Goal: Task Accomplishment & Management: Manage account settings

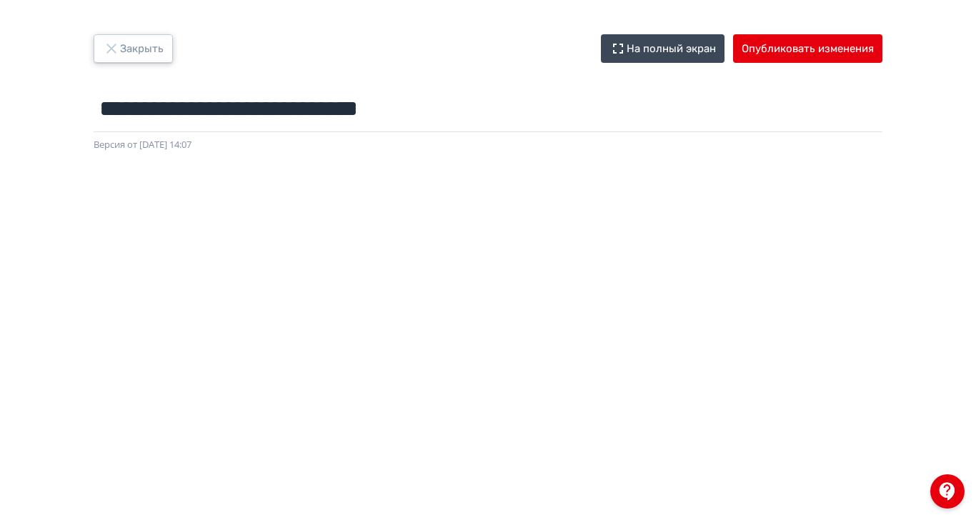
click at [120, 47] on icon "button" at bounding box center [111, 48] width 17 height 17
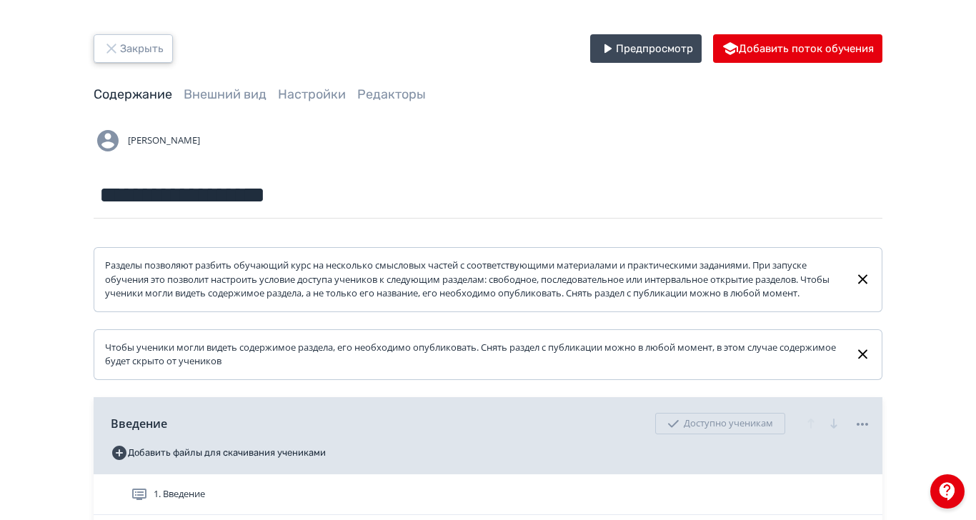
click at [120, 45] on icon "button" at bounding box center [111, 48] width 17 height 17
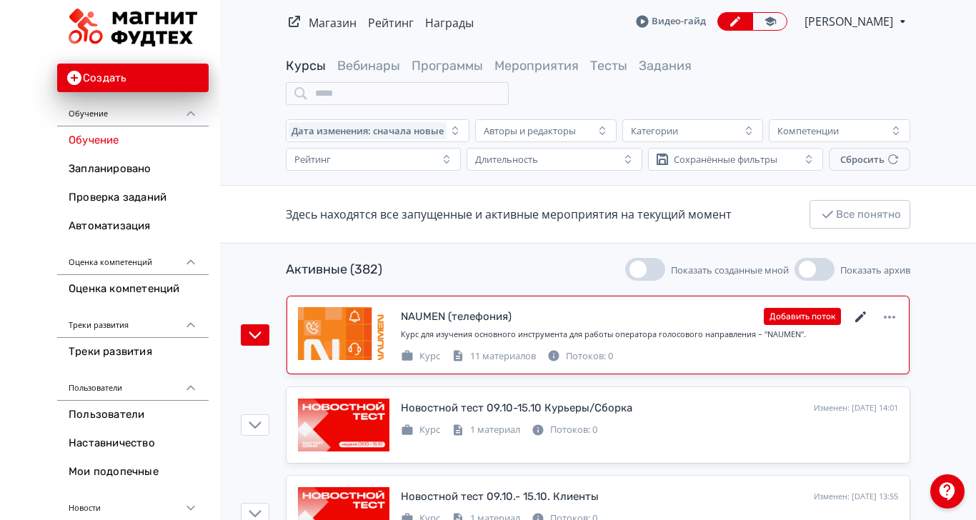
click at [870, 309] on icon at bounding box center [861, 317] width 17 height 17
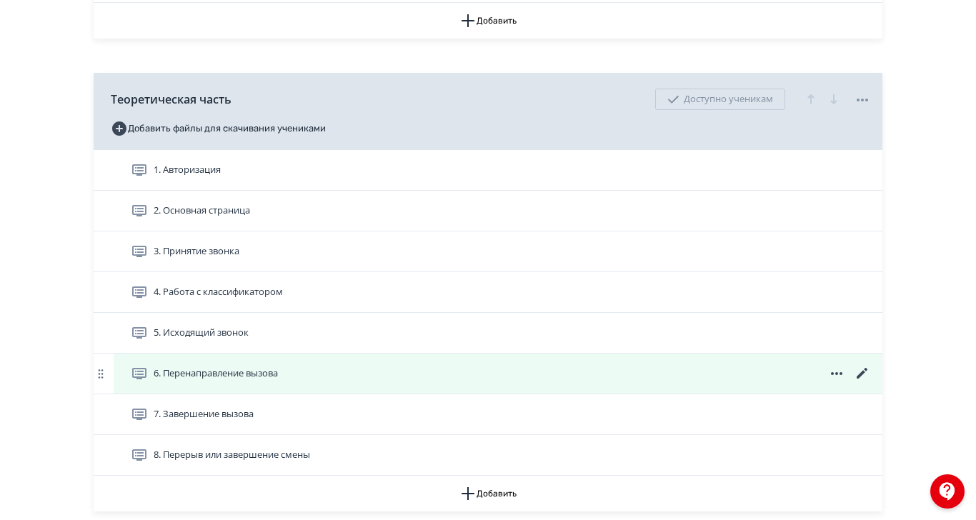
scroll to position [643, 0]
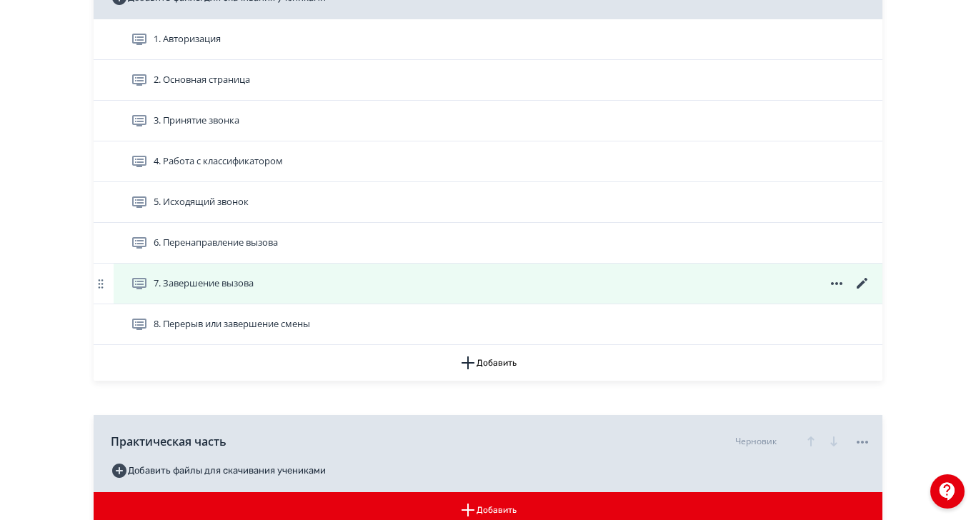
click at [871, 292] on icon at bounding box center [862, 283] width 17 height 17
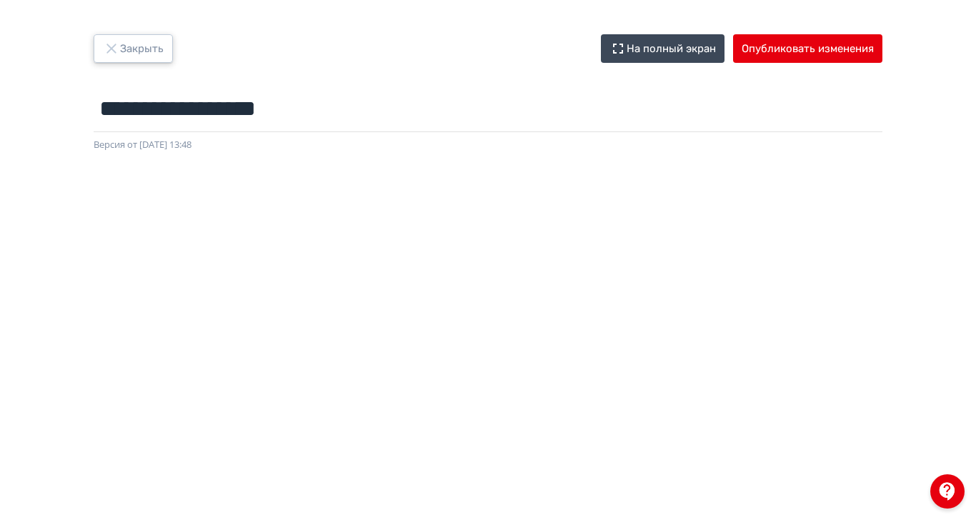
click at [120, 51] on icon "button" at bounding box center [111, 48] width 17 height 17
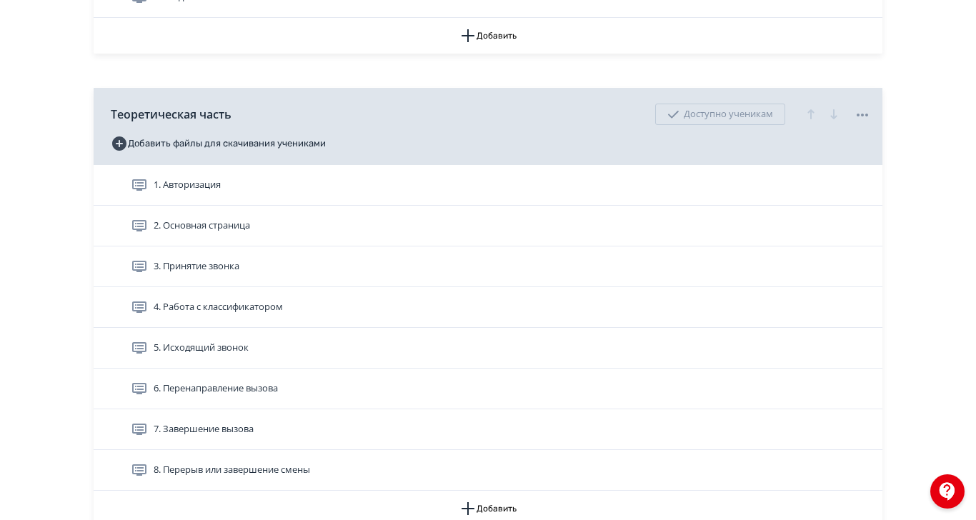
scroll to position [536, 0]
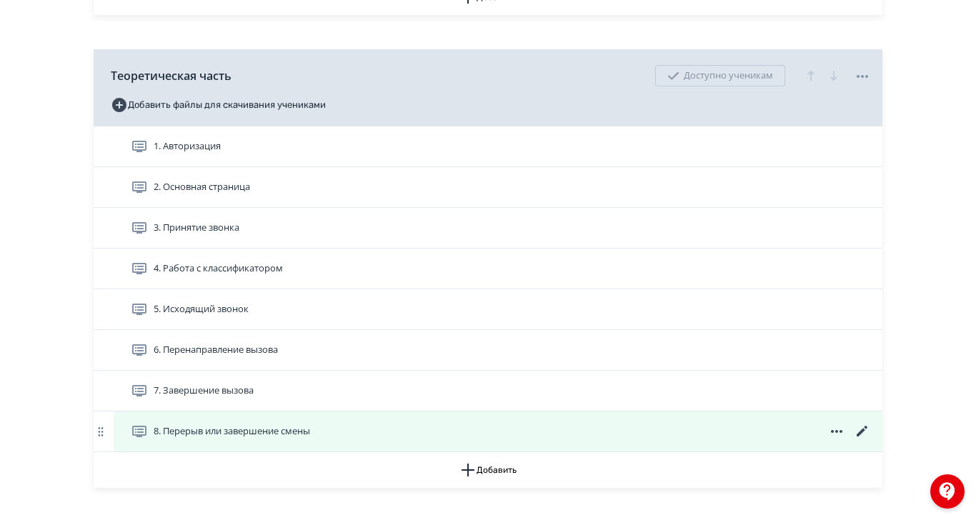
click at [871, 440] on icon at bounding box center [862, 431] width 17 height 17
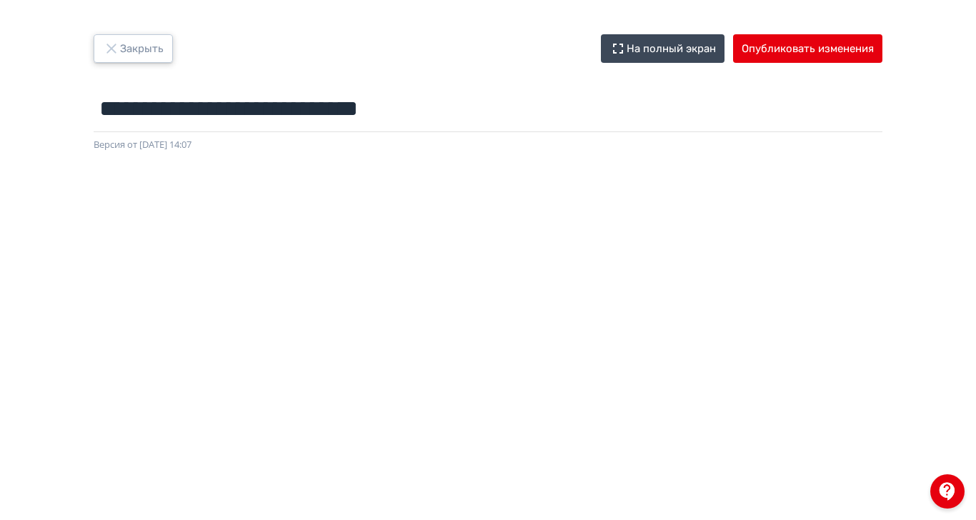
click at [120, 45] on icon "button" at bounding box center [111, 48] width 17 height 17
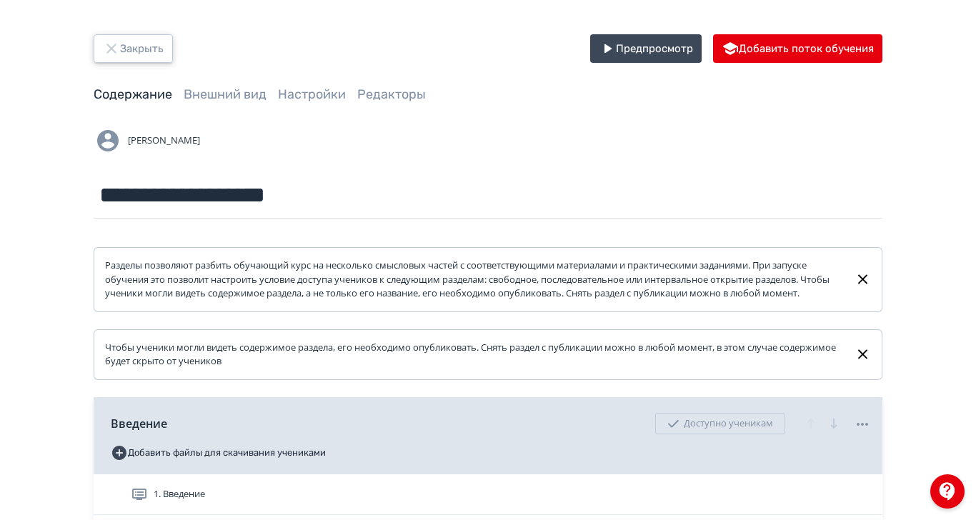
click at [116, 46] on icon "button" at bounding box center [110, 48] width 9 height 9
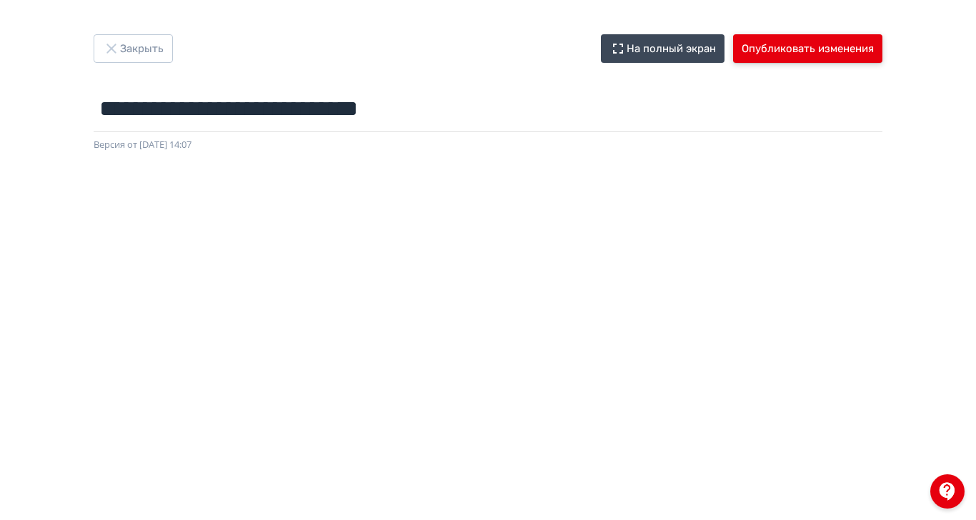
click at [883, 54] on button "Опубликовать изменения" at bounding box center [807, 48] width 149 height 29
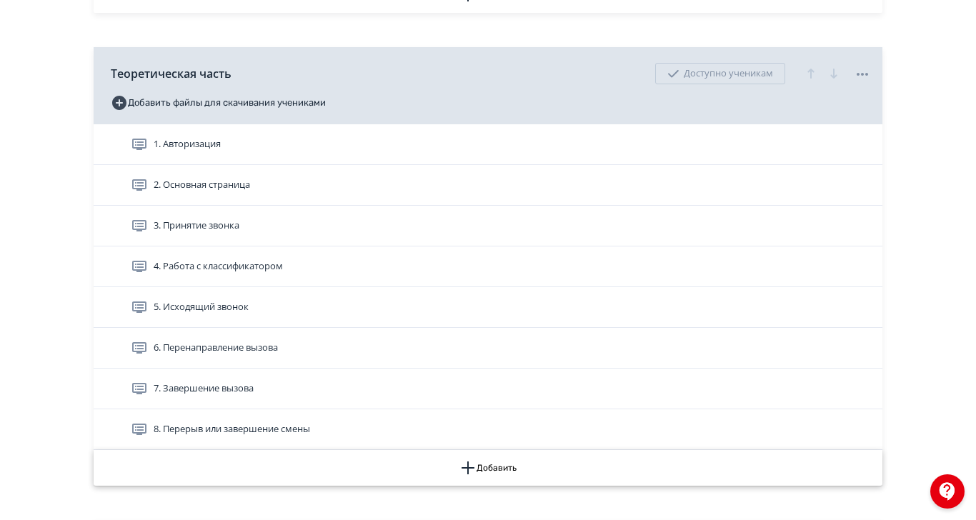
scroll to position [643, 0]
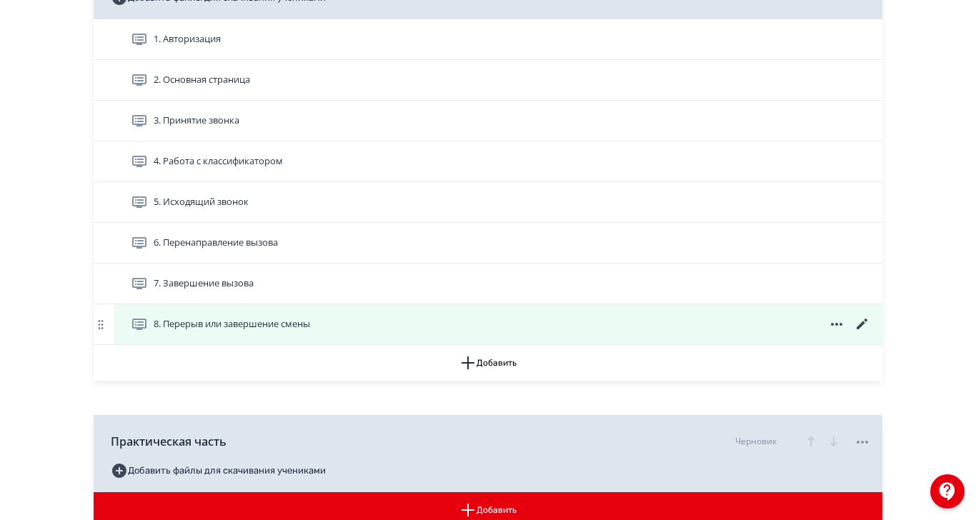
click at [834, 333] on div "8. Перерыв или завершение смены" at bounding box center [501, 324] width 740 height 17
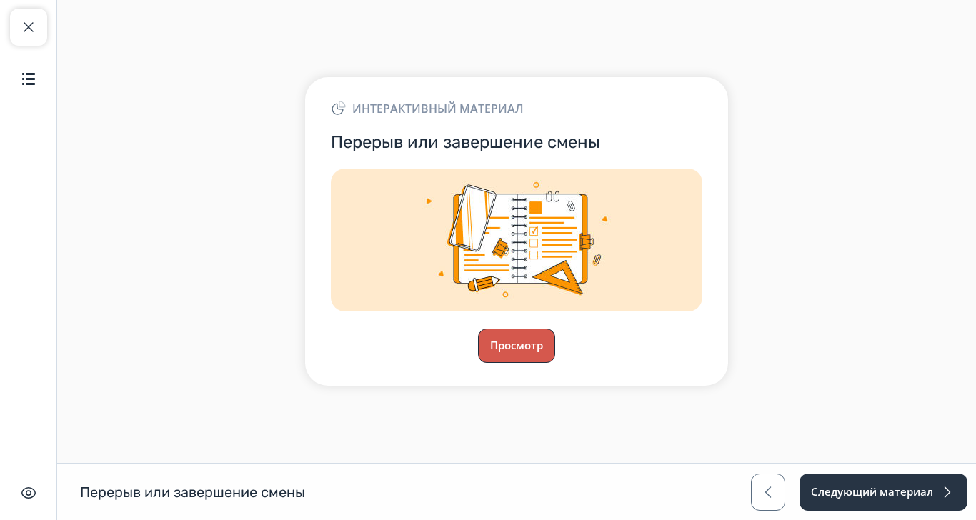
click at [555, 363] on button "Просмотр" at bounding box center [516, 346] width 77 height 34
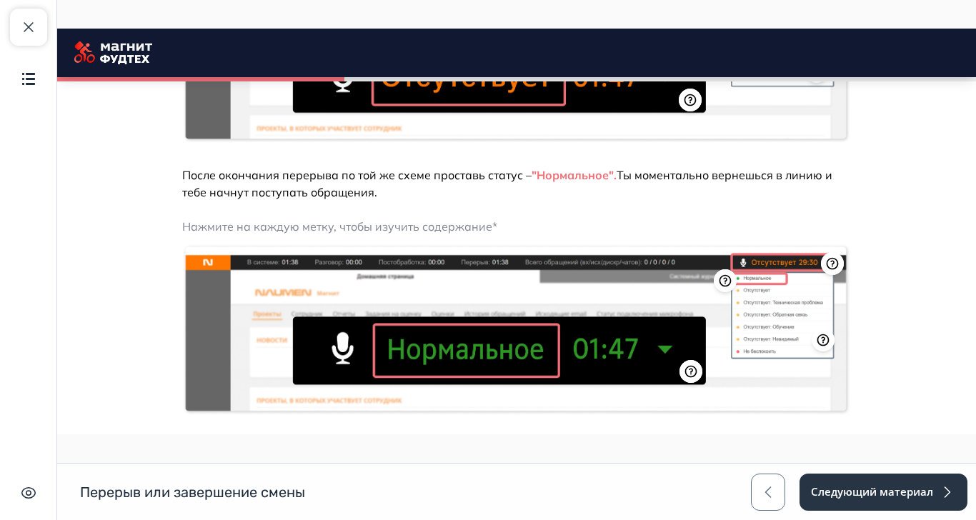
scroll to position [607, 0]
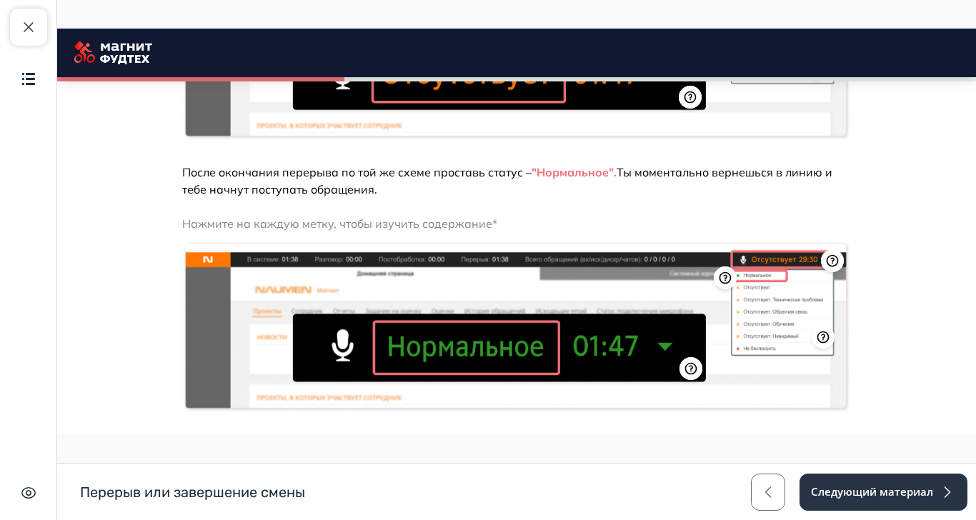
click at [575, 466] on button "Продолжить" at bounding box center [517, 461] width 116 height 29
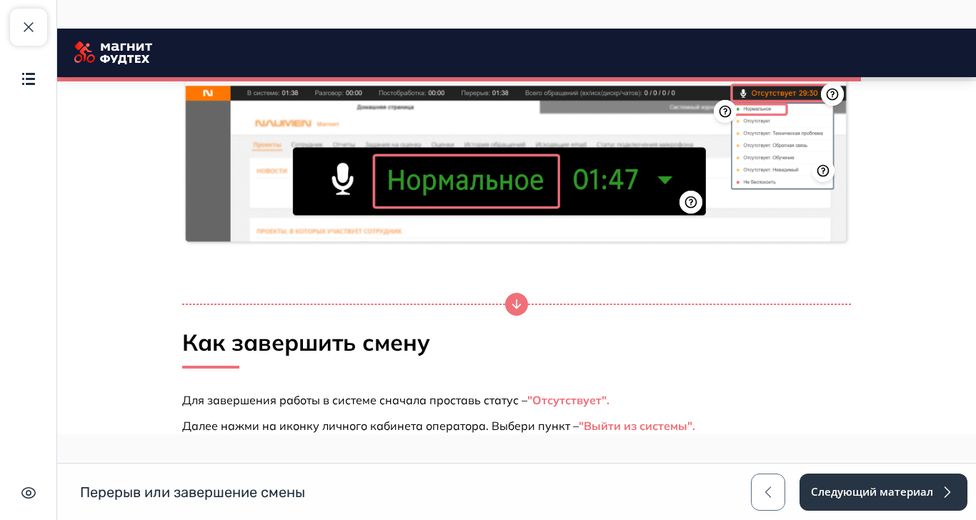
scroll to position [763, 0]
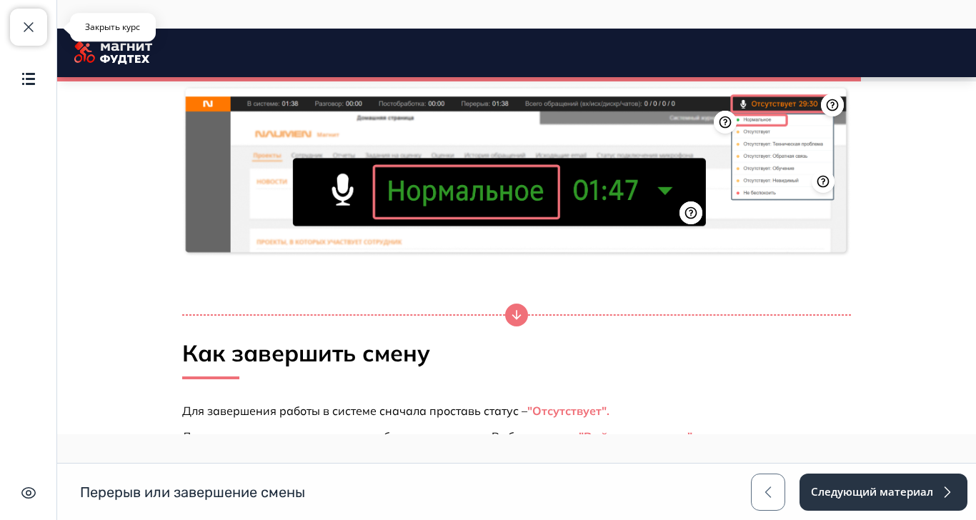
drag, startPoint x: 20, startPoint y: 28, endPoint x: 106, endPoint y: 76, distance: 98.8
click at [20, 28] on span "button" at bounding box center [28, 27] width 17 height 17
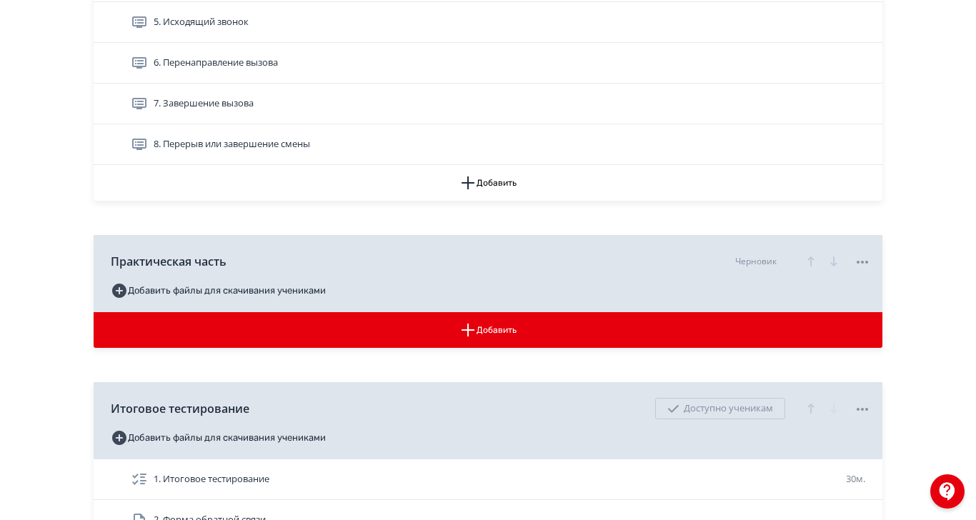
scroll to position [743, 0]
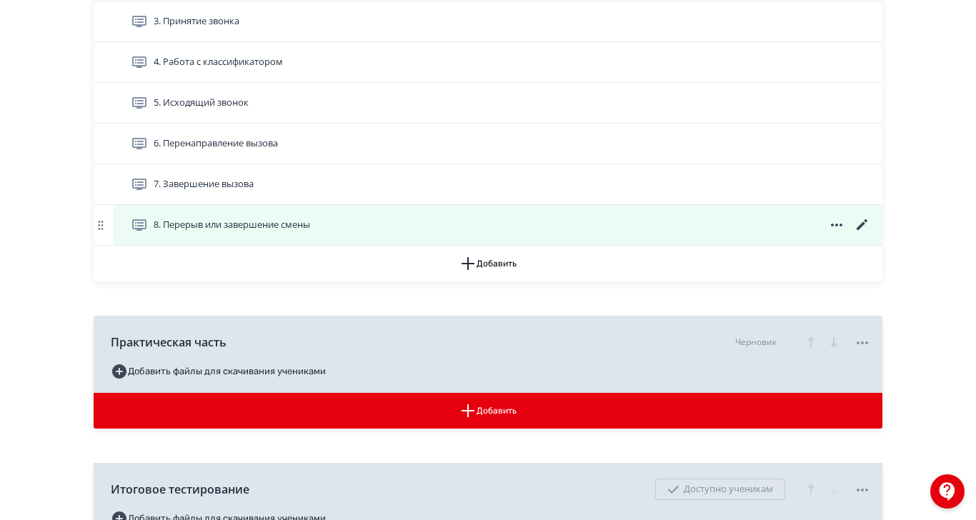
click at [871, 234] on icon at bounding box center [862, 225] width 17 height 17
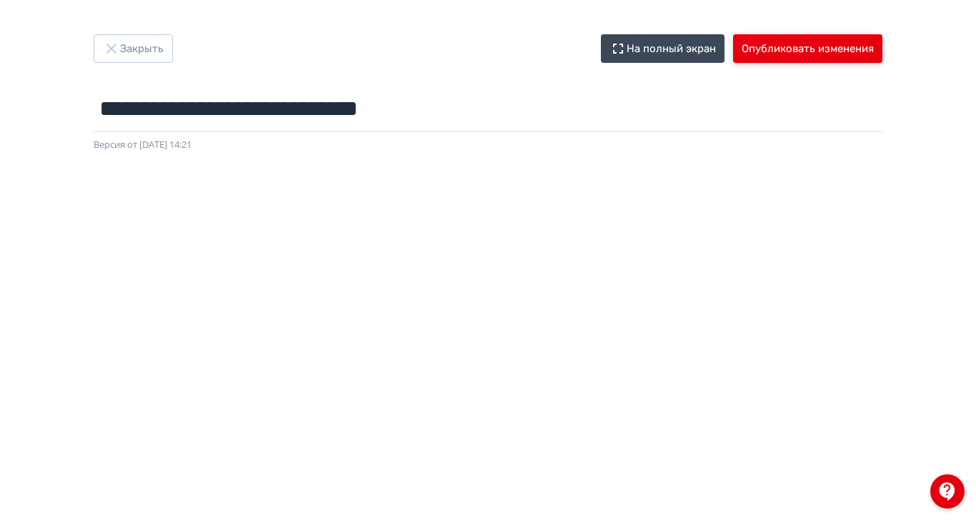
click at [883, 54] on button "Опубликовать изменения" at bounding box center [807, 48] width 149 height 29
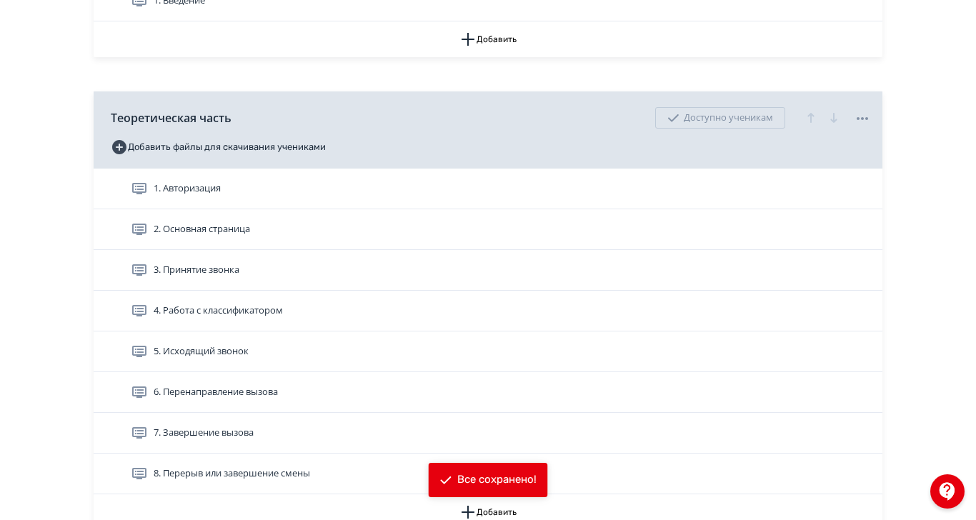
scroll to position [536, 0]
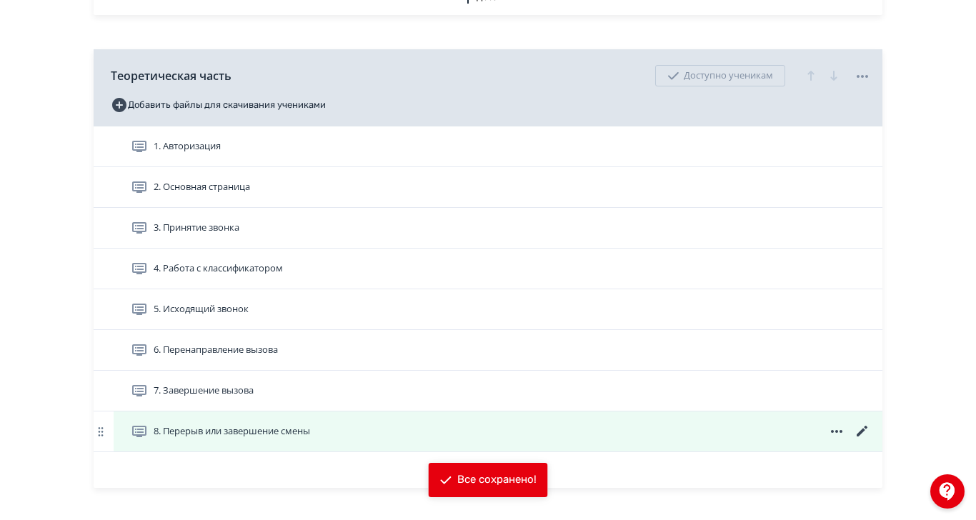
click at [310, 439] on span "8. Перерыв или завершение смены" at bounding box center [232, 431] width 157 height 14
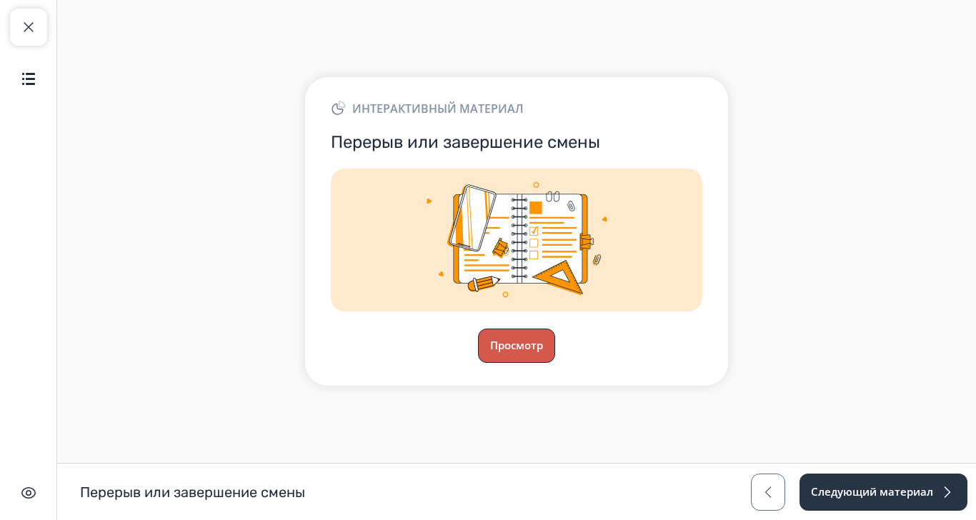
click at [555, 363] on button "Просмотр" at bounding box center [516, 346] width 77 height 34
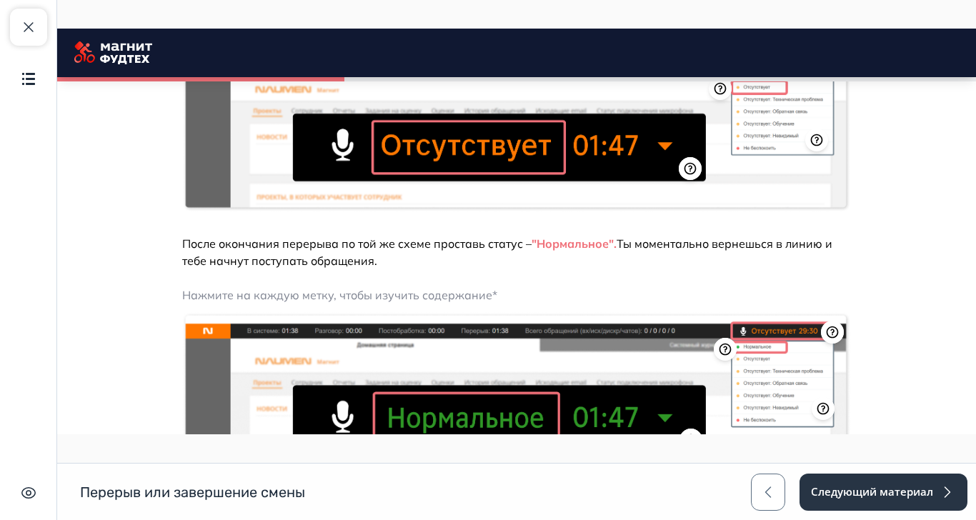
scroll to position [607, 0]
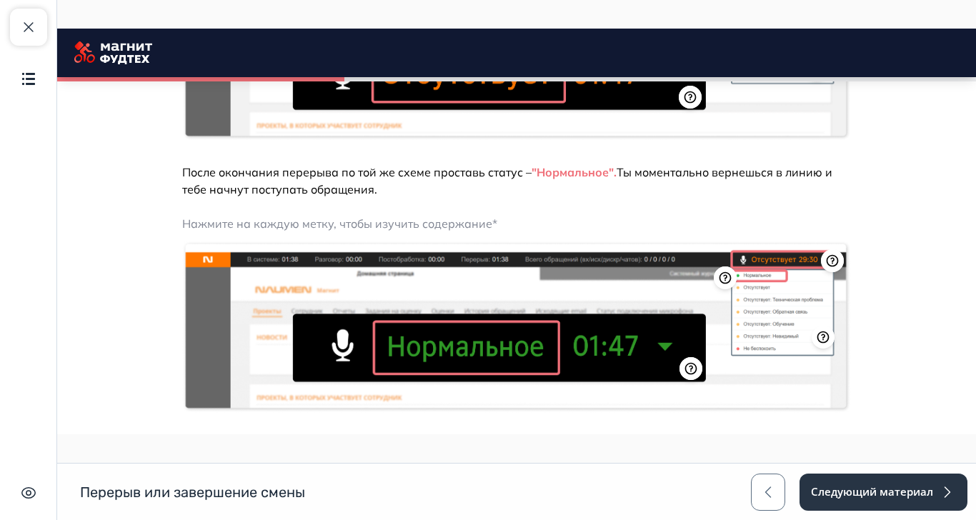
click at [575, 462] on button "Продолжить" at bounding box center [517, 461] width 116 height 29
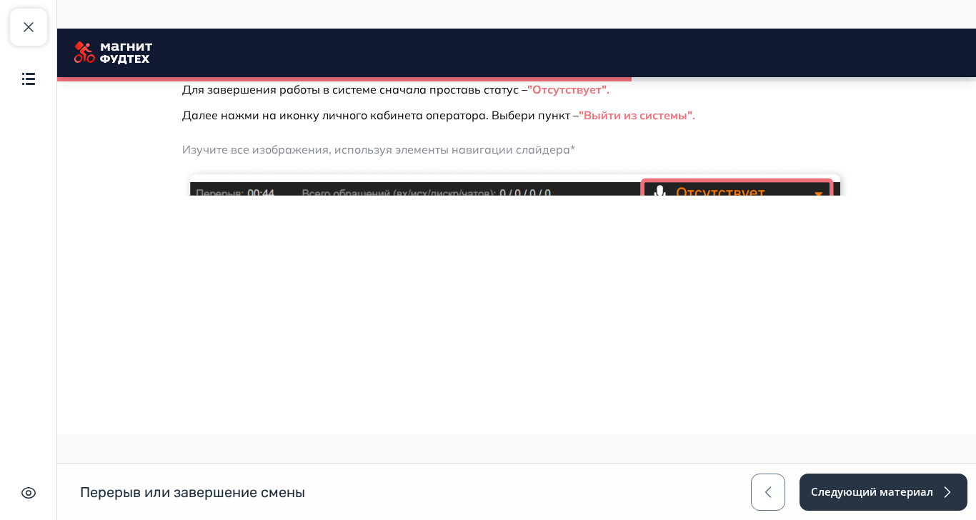
scroll to position [1203, 0]
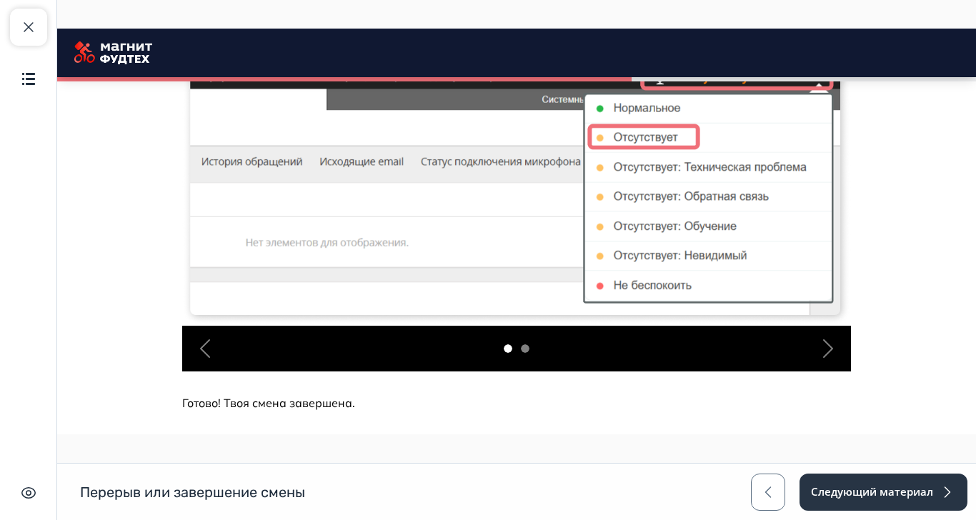
click at [575, 460] on button "Продолжить" at bounding box center [517, 460] width 116 height 29
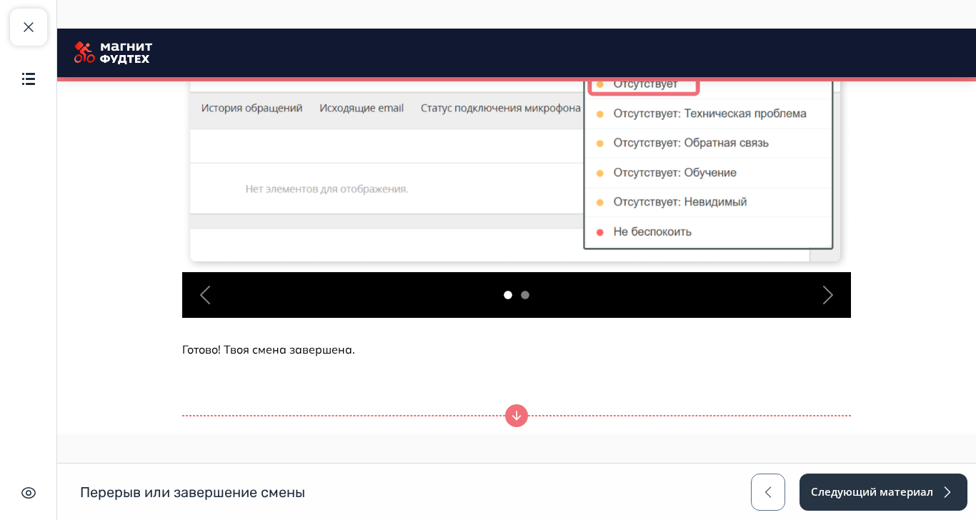
scroll to position [1188, 0]
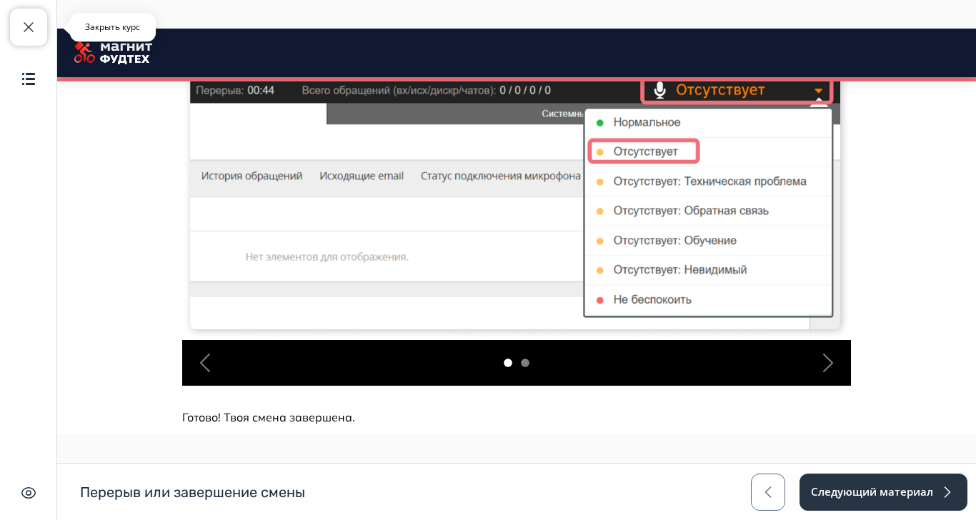
drag, startPoint x: 24, startPoint y: 33, endPoint x: 43, endPoint y: 50, distance: 25.3
click at [26, 33] on span "button" at bounding box center [28, 27] width 17 height 17
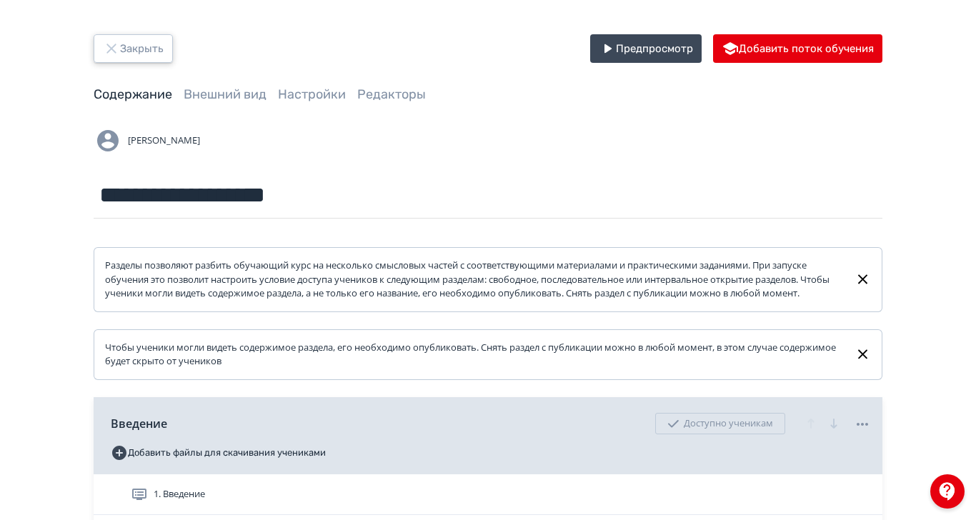
click at [120, 41] on icon "button" at bounding box center [111, 48] width 17 height 17
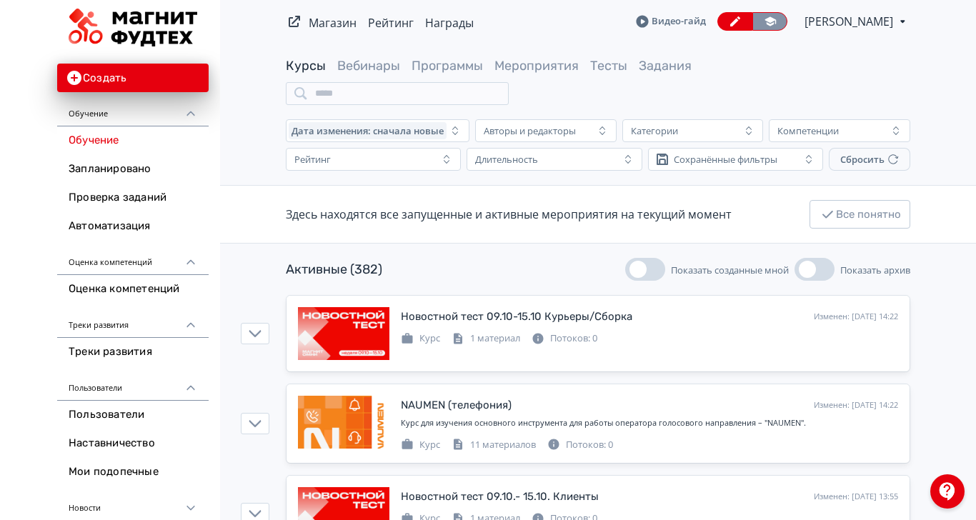
click at [777, 24] on icon at bounding box center [770, 21] width 13 height 13
